Goal: Task Accomplishment & Management: Use online tool/utility

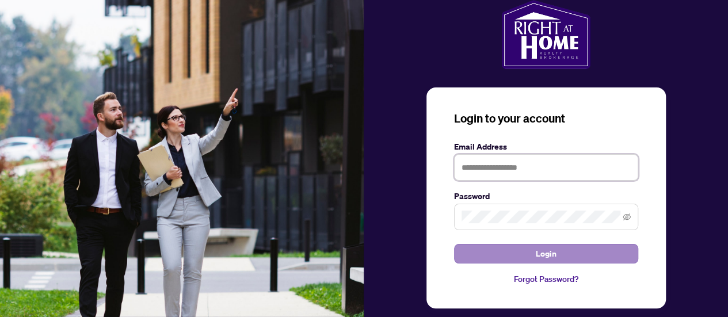
type input "**********"
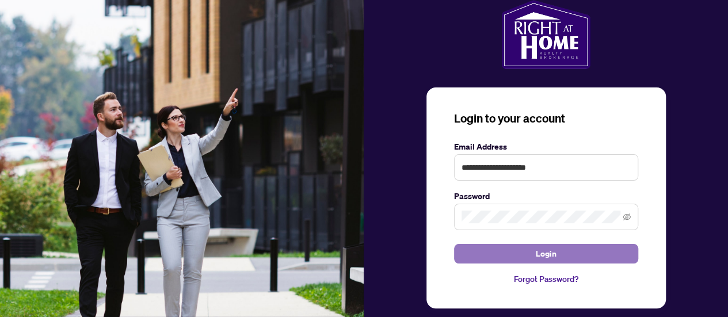
click at [560, 250] on button "Login" at bounding box center [546, 254] width 184 height 20
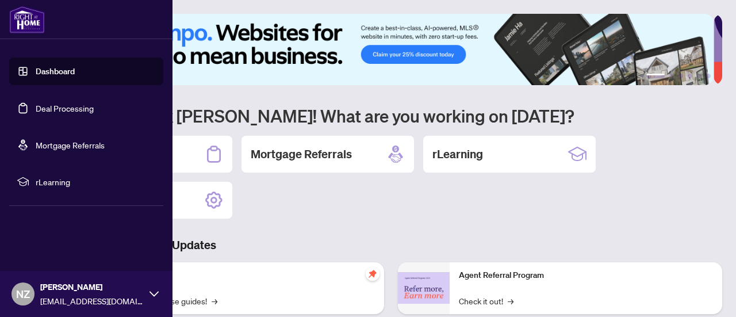
click at [41, 67] on link "Dashboard" at bounding box center [55, 71] width 39 height 10
click at [44, 71] on link "Dashboard" at bounding box center [55, 71] width 39 height 10
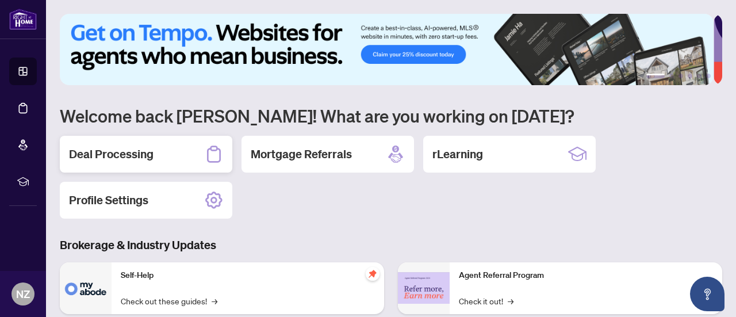
click at [146, 156] on h2 "Deal Processing" at bounding box center [111, 154] width 85 height 16
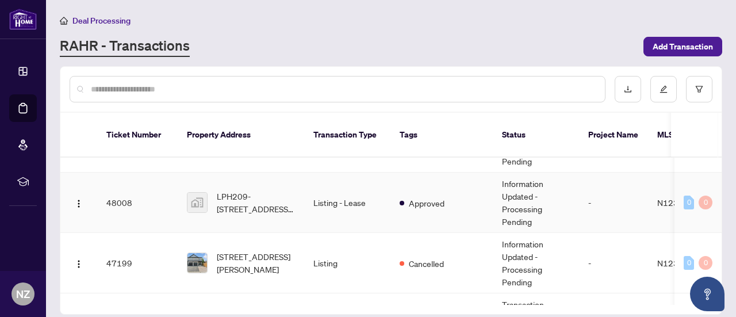
scroll to position [115, 0]
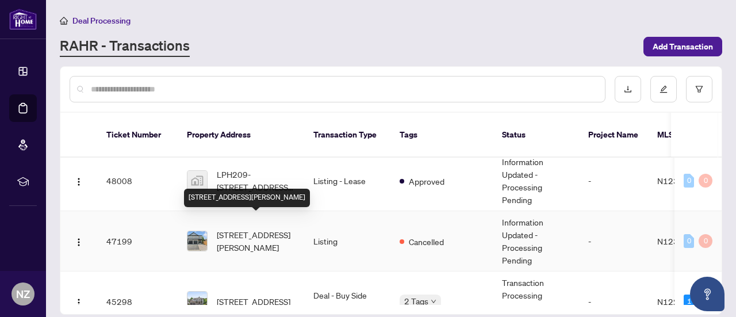
click at [259, 231] on span "[STREET_ADDRESS][PERSON_NAME]" at bounding box center [256, 240] width 78 height 25
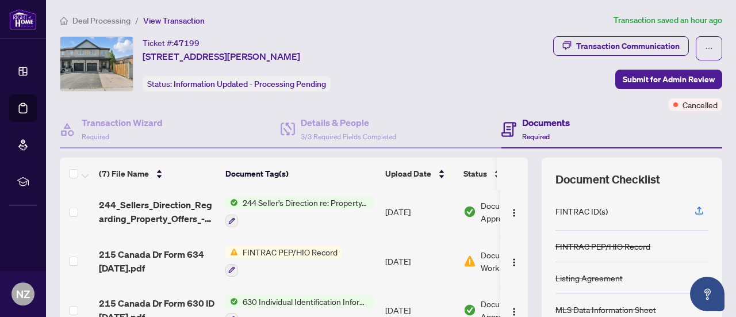
click at [277, 201] on span "244 Seller’s Direction re: Property/Offers" at bounding box center [306, 202] width 136 height 13
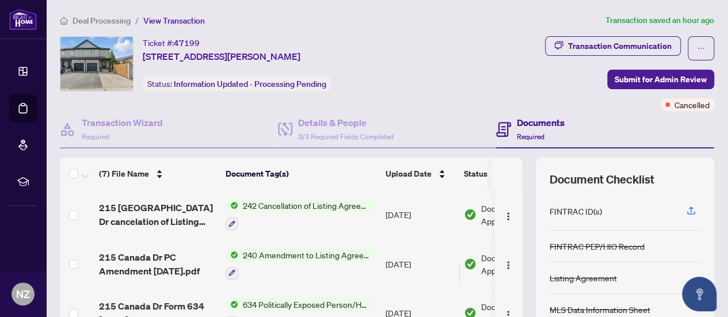
click at [308, 203] on span "242 Cancellation of Listing Agreement - Authority to Offer for Sale" at bounding box center [306, 205] width 136 height 13
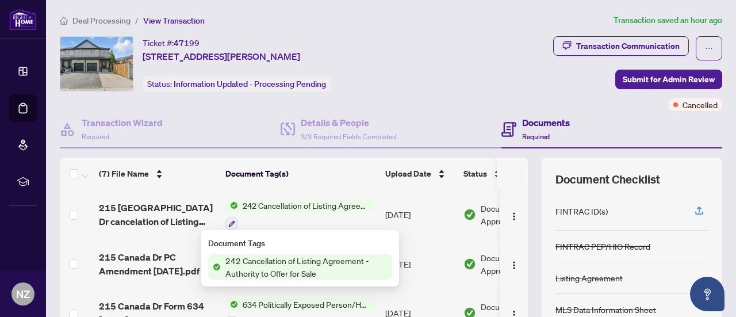
click at [273, 267] on span "242 Cancellation of Listing Agreement - Authority to Offer for Sale" at bounding box center [306, 266] width 171 height 25
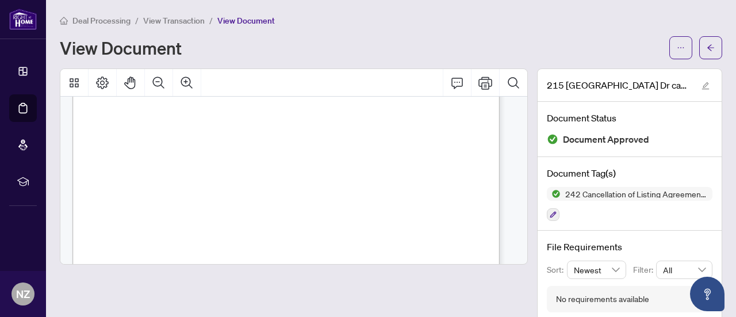
scroll to position [14, 0]
click at [480, 82] on icon "Print" at bounding box center [486, 82] width 14 height 13
